Goal: Use online tool/utility: Utilize a website feature to perform a specific function

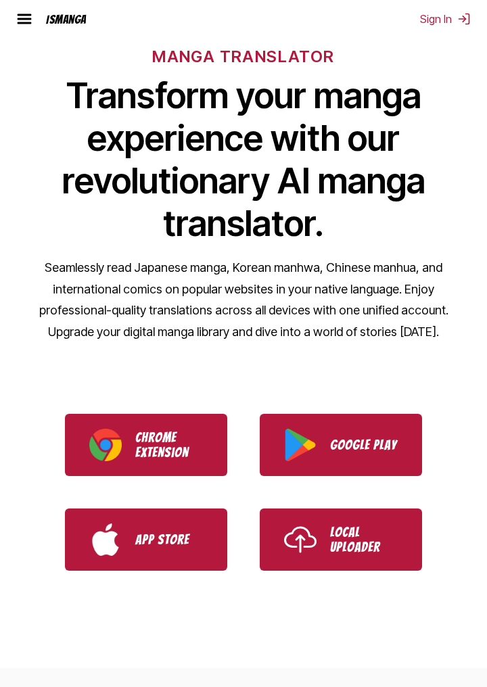
scroll to position [109, 0]
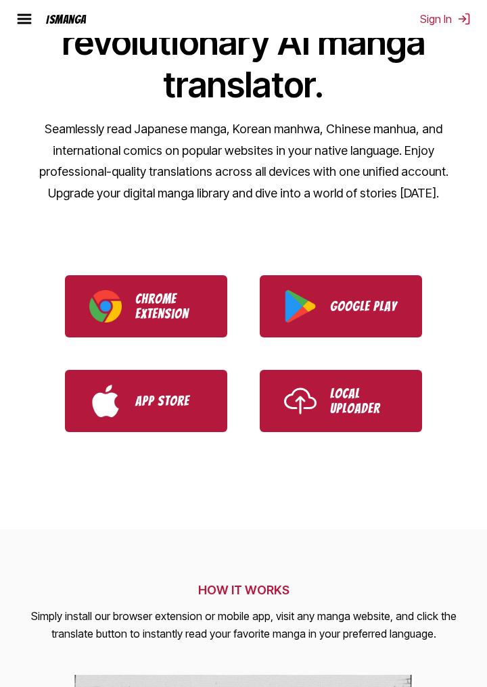
click at [316, 414] on img "Use IsManga Local Uploader" at bounding box center [300, 401] width 32 height 32
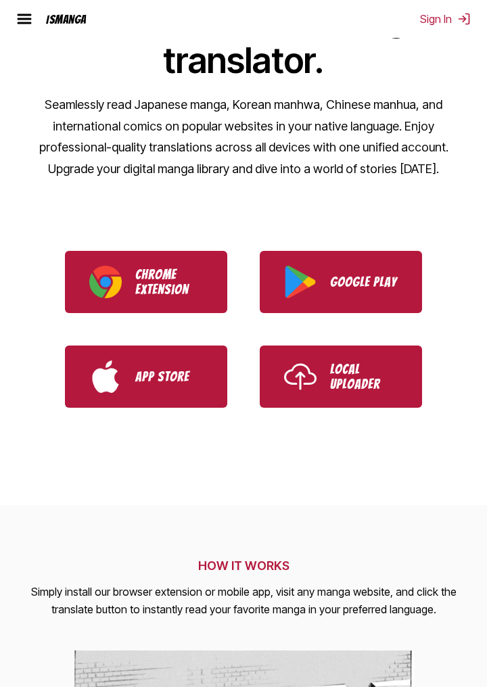
scroll to position [303, 0]
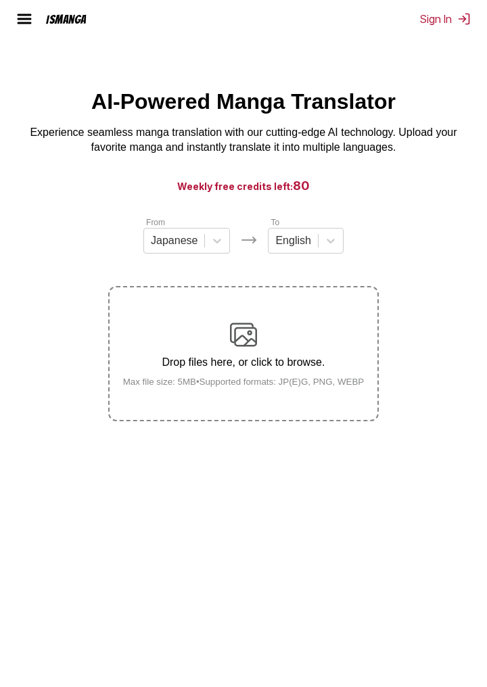
click at [305, 354] on div "Drop files here, or click to browse. Max file size: 5MB • Supported formats: JP…" at bounding box center [243, 354] width 263 height 66
click at [0, 0] on input "Drop files here, or click to browse. Max file size: 5MB • Supported formats: JP…" at bounding box center [0, 0] width 0 height 0
click at [317, 338] on div "Drop files here, or click to browse. Max file size: 5MB • Supported formats: JP…" at bounding box center [243, 354] width 263 height 66
click at [0, 0] on input "Drop files here, or click to browse. Max file size: 5MB • Supported formats: JP…" at bounding box center [0, 0] width 0 height 0
click at [270, 351] on div "Drop files here, or click to browse. Max file size: 5MB • Supported formats: JP…" at bounding box center [243, 354] width 263 height 66
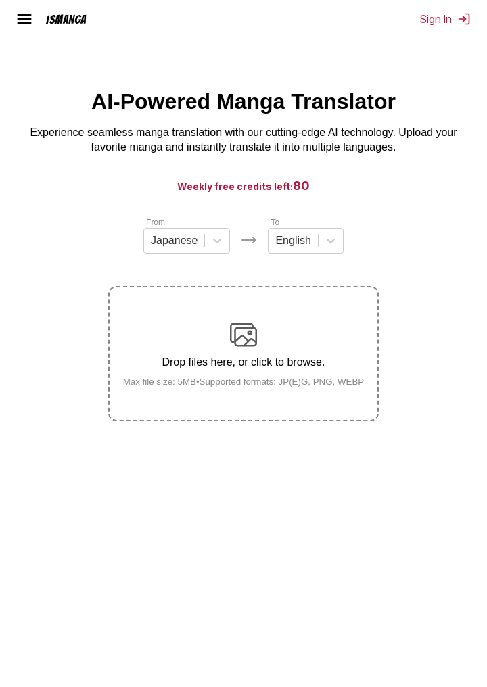
click at [0, 0] on input "Drop files here, or click to browse. Max file size: 5MB • Supported formats: JP…" at bounding box center [0, 0] width 0 height 0
click at [242, 348] on img at bounding box center [243, 334] width 27 height 27
click at [0, 0] on input "Drop files here, or click to browse. Max file size: 5MB • Supported formats: JP…" at bounding box center [0, 0] width 0 height 0
click at [321, 350] on div "Drop files here, or click to browse. Max file size: 5MB • Supported formats: JP…" at bounding box center [243, 354] width 263 height 66
click at [0, 0] on input "Drop files here, or click to browse. Max file size: 5MB • Supported formats: JP…" at bounding box center [0, 0] width 0 height 0
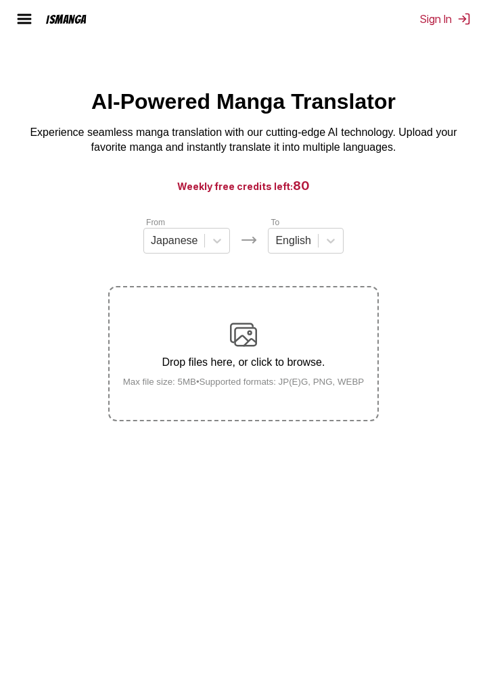
click at [304, 355] on div "Drop files here, or click to browse. Max file size: 5MB • Supported formats: JP…" at bounding box center [243, 354] width 263 height 66
click at [0, 0] on input "Drop files here, or click to browse. Max file size: 5MB • Supported formats: JP…" at bounding box center [0, 0] width 0 height 0
